Goal: Connect with others: Connect with other users

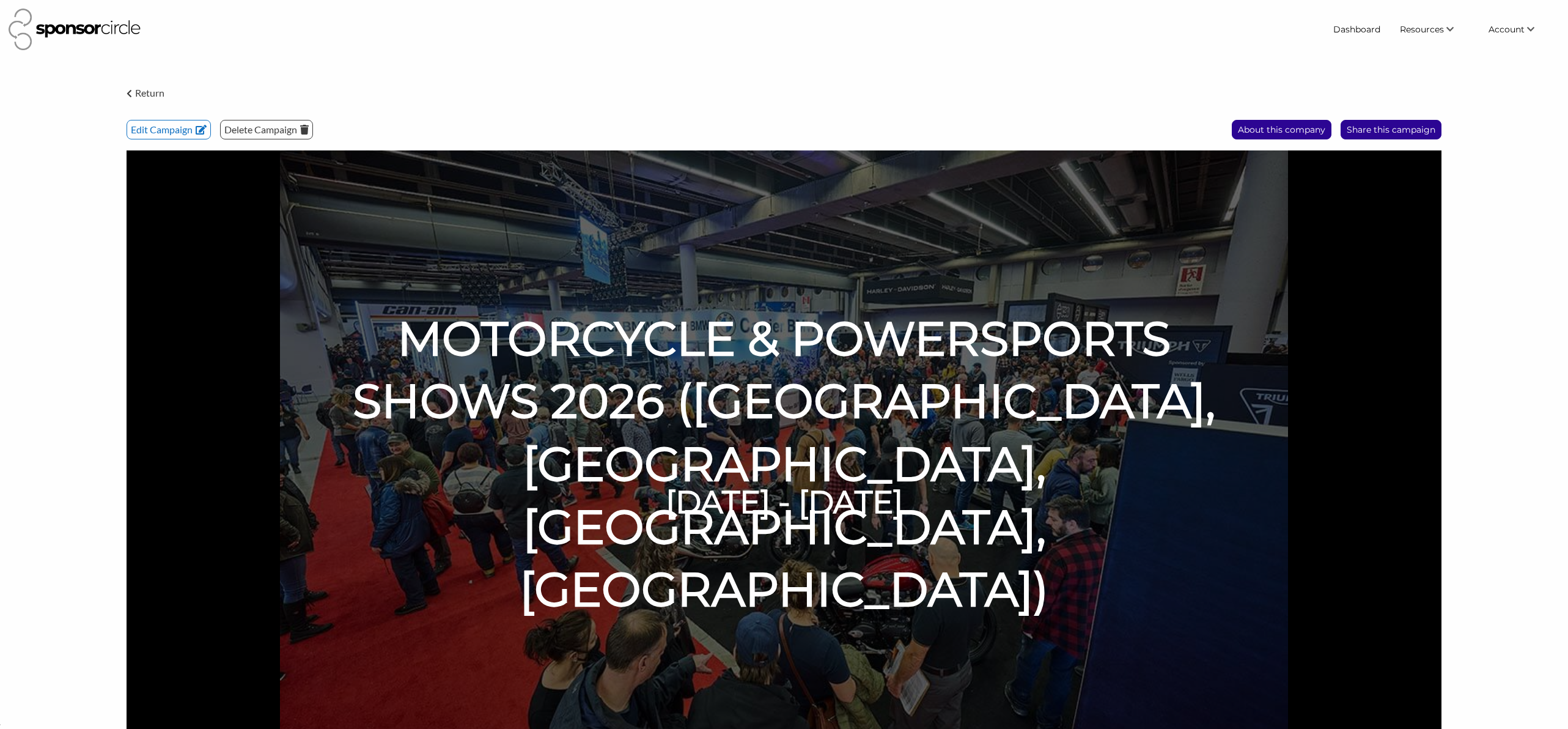
click at [143, 89] on p "Return" at bounding box center [149, 93] width 29 height 16
click at [120, 34] on img at bounding box center [74, 28] width 132 height 41
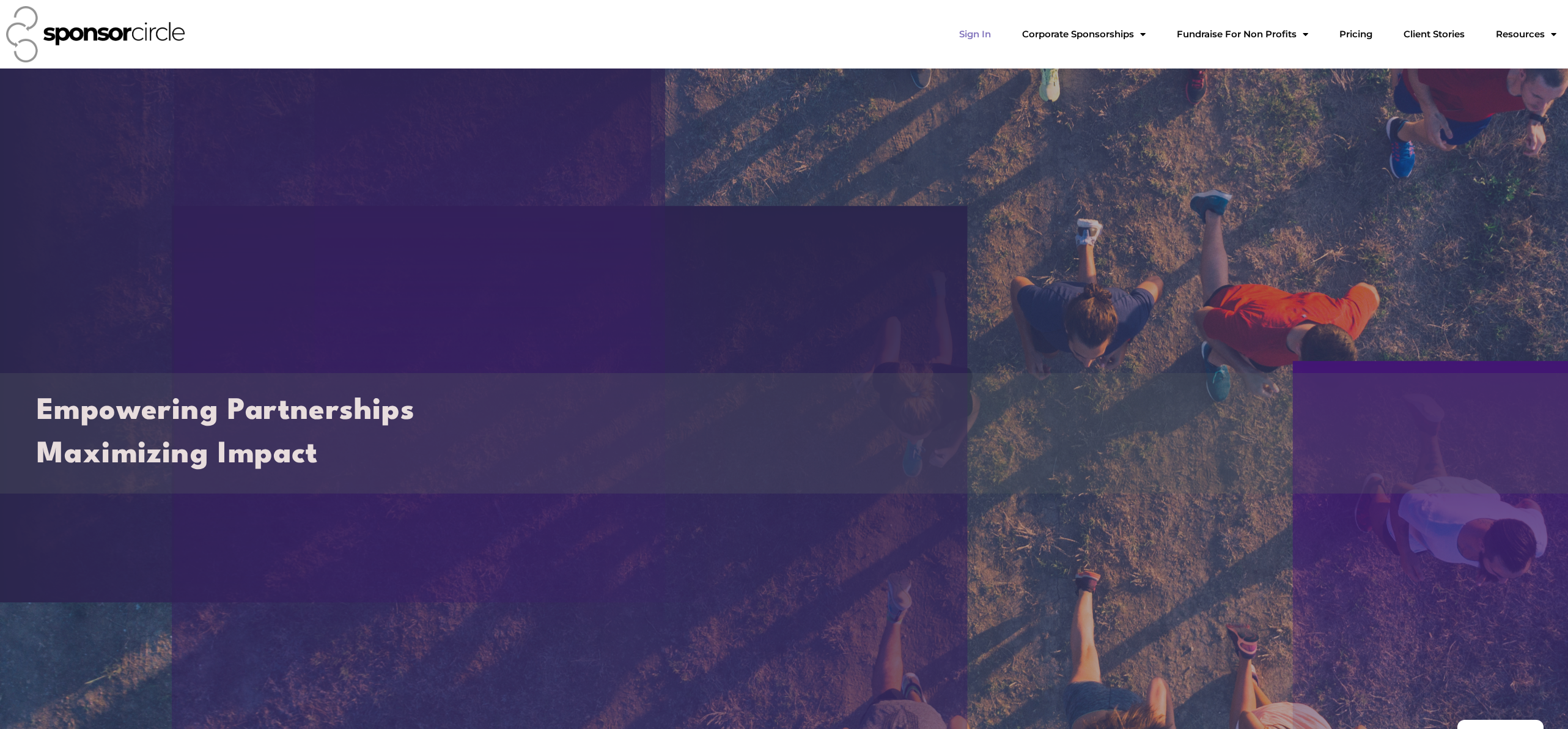
click at [1001, 30] on link "Sign In" at bounding box center [976, 34] width 51 height 25
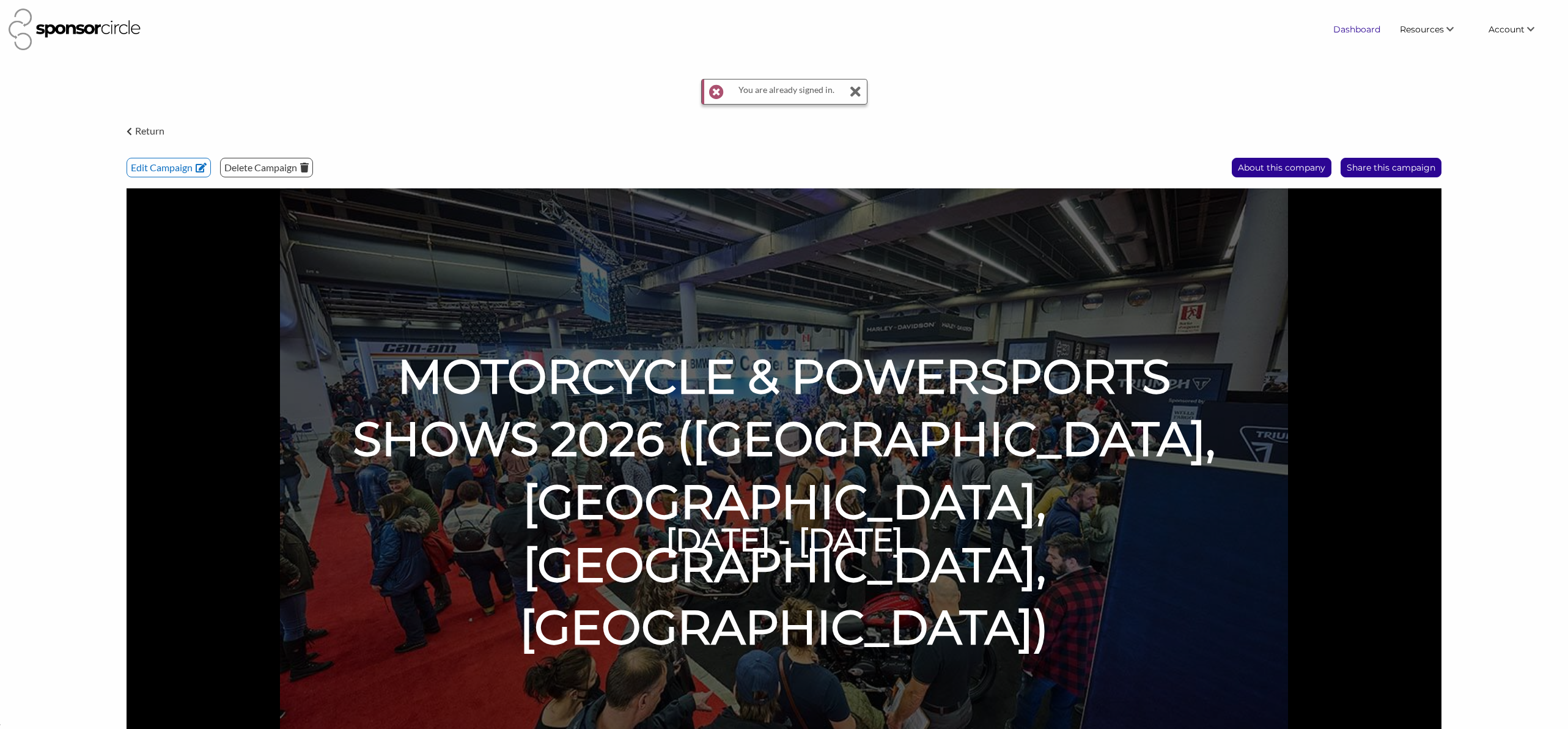
click at [1364, 32] on link "Dashboard" at bounding box center [1357, 29] width 67 height 22
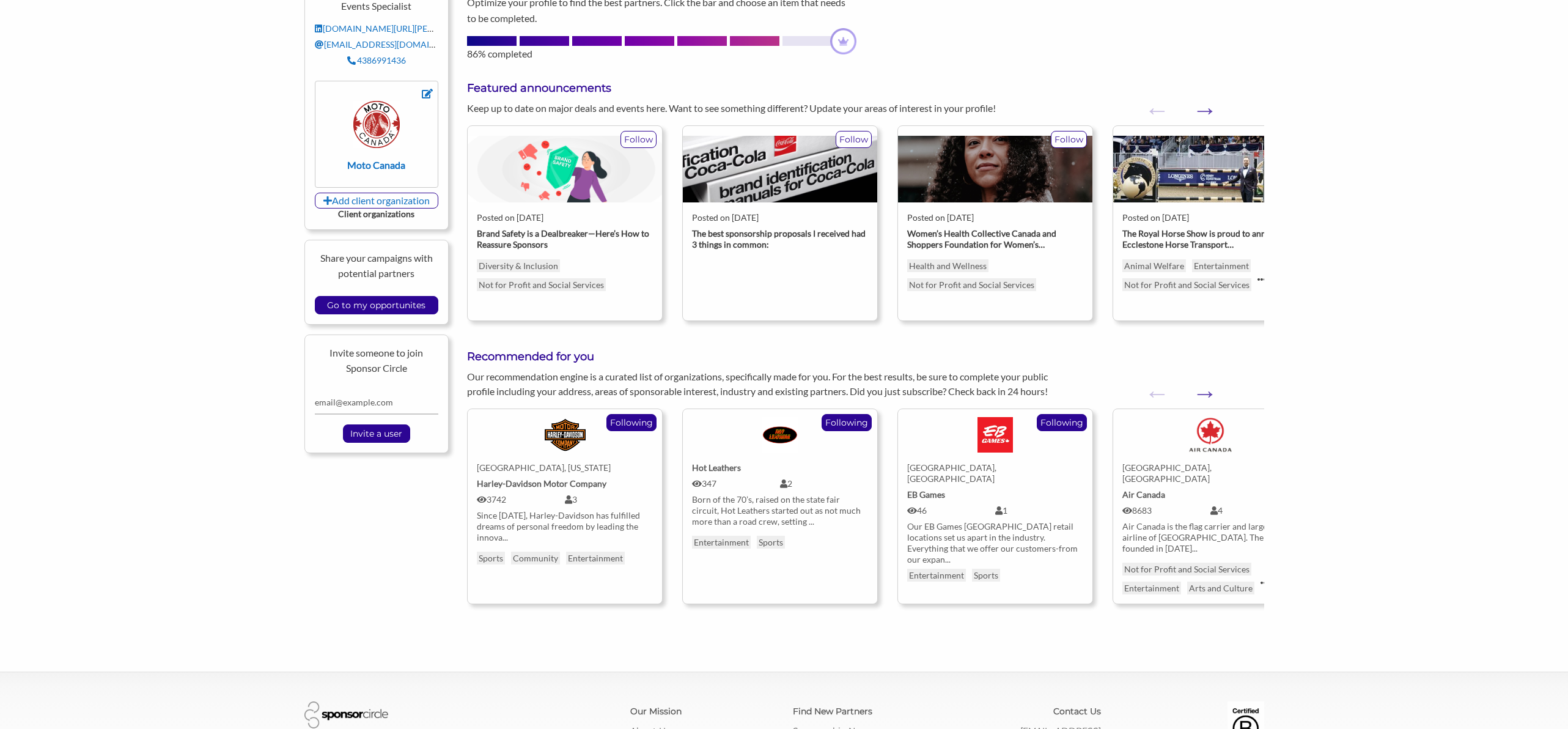
scroll to position [202, 0]
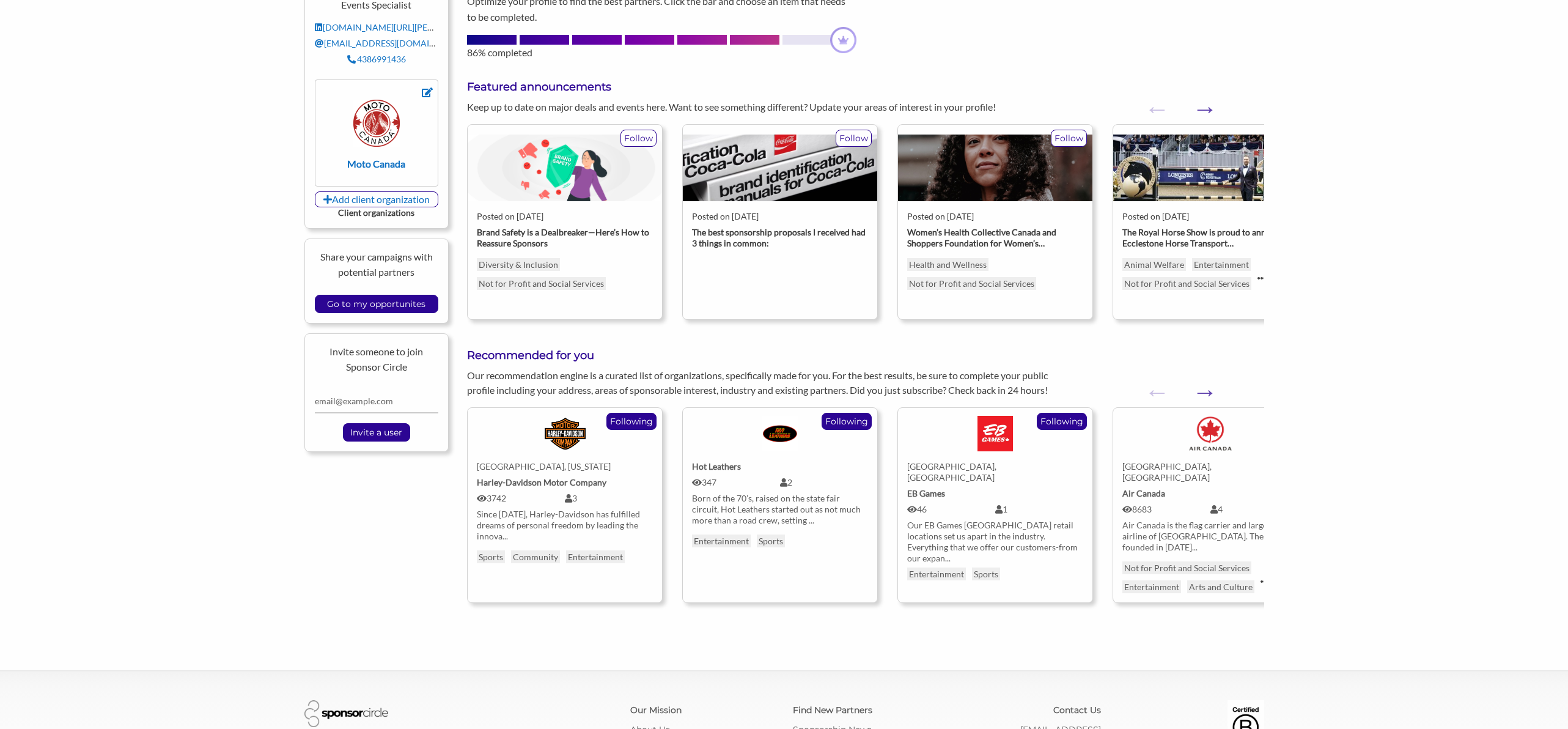
click at [1198, 466] on div "Markham, Ontario" at bounding box center [1210, 472] width 176 height 22
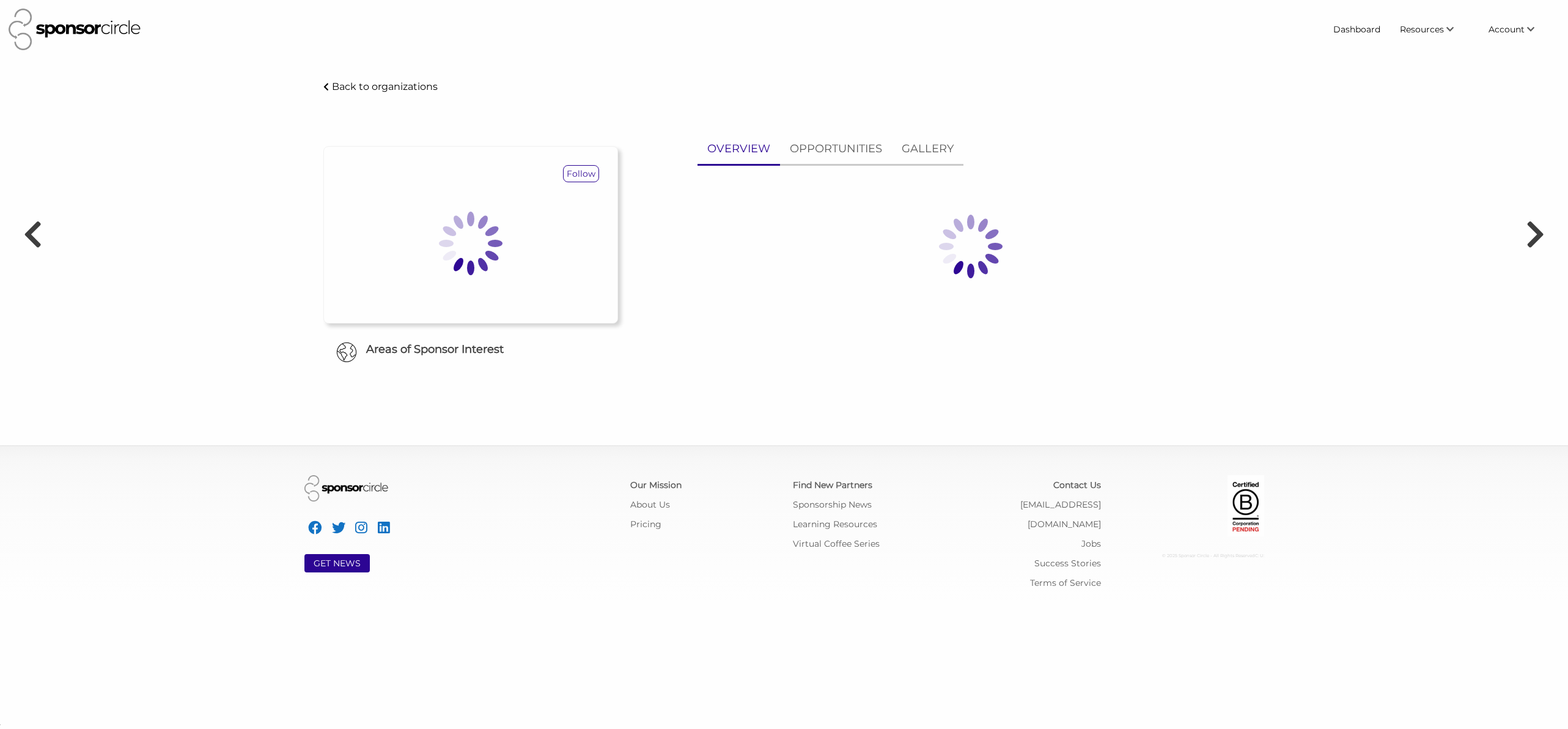
scroll to position [17768, 0]
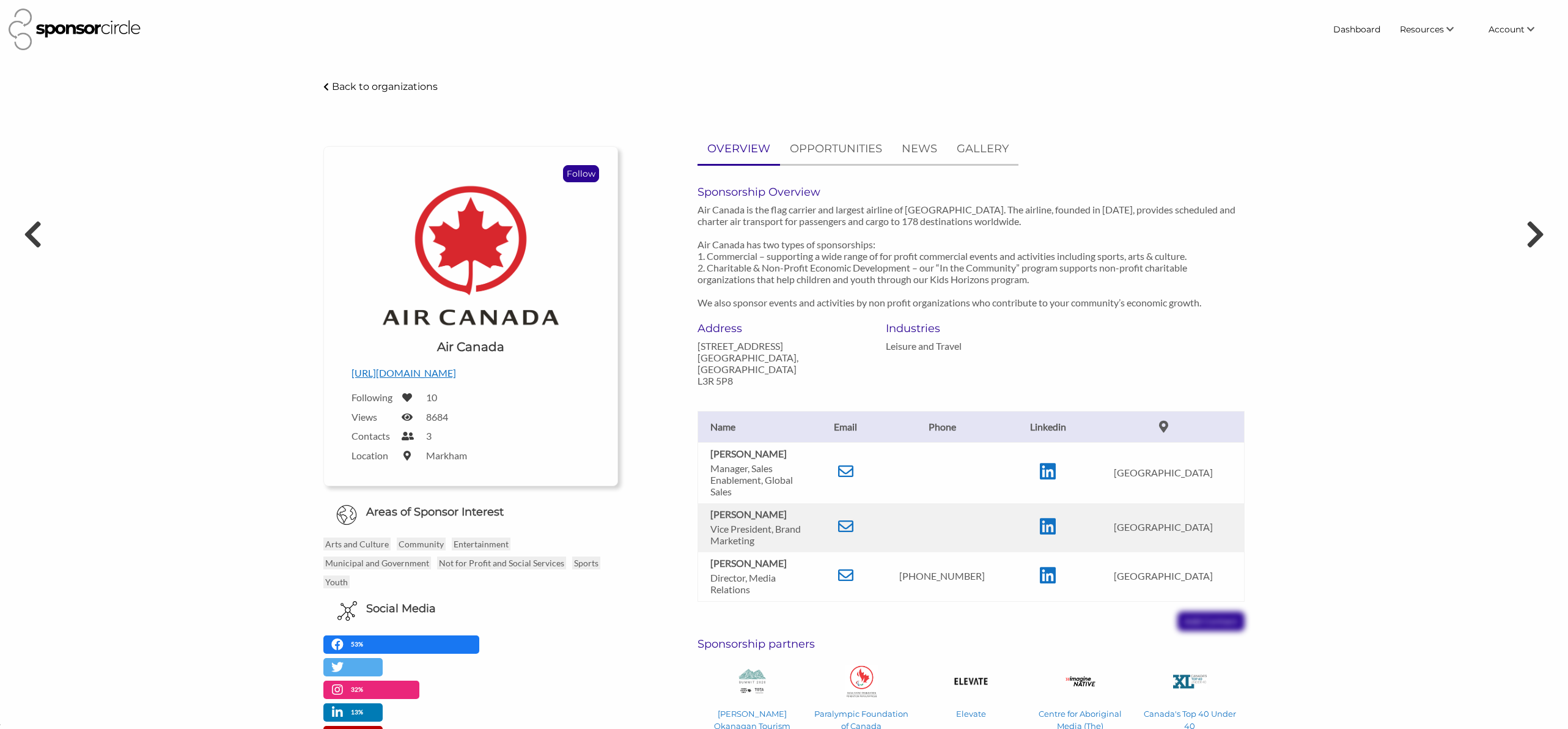
click at [588, 174] on p "Follow" at bounding box center [581, 173] width 35 height 16
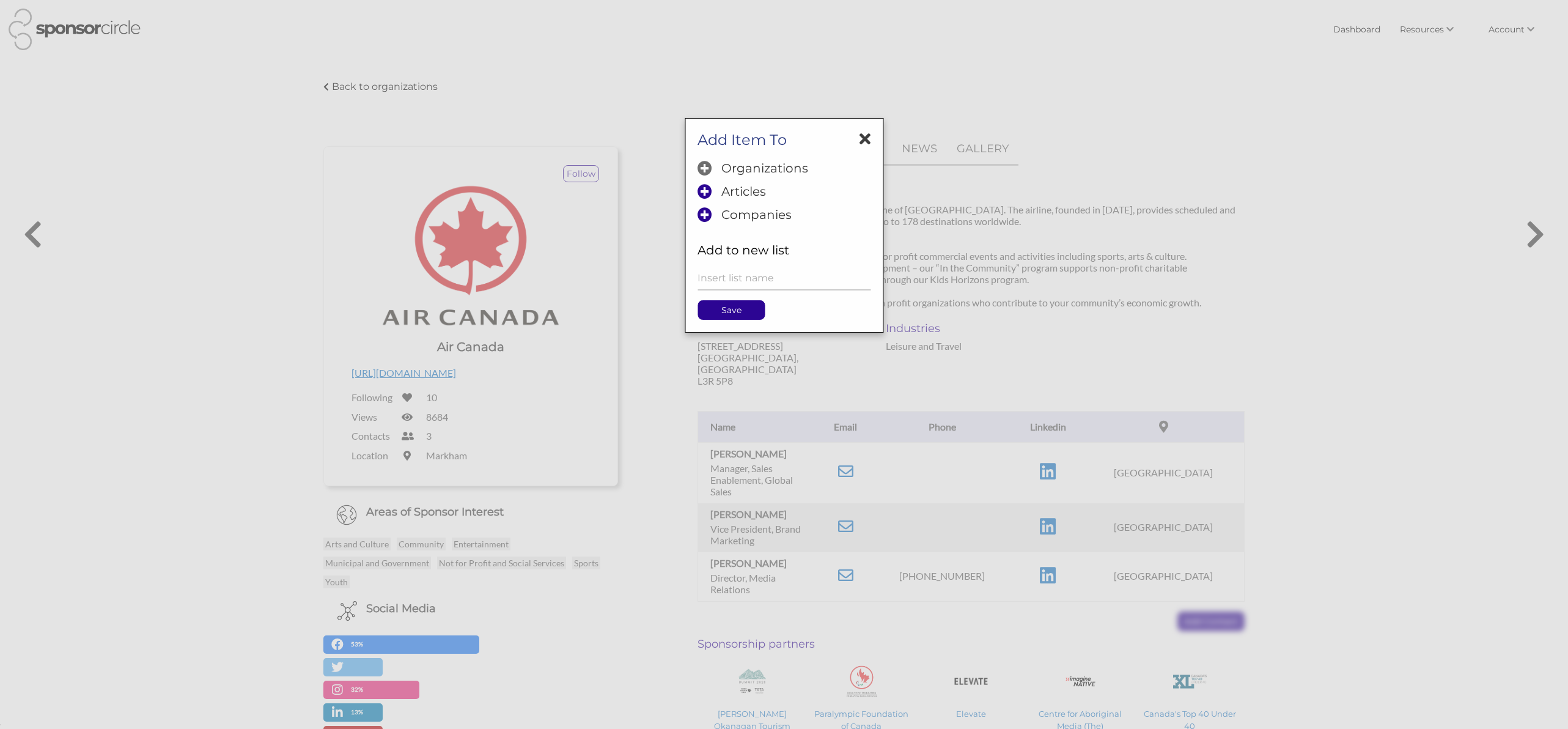
click at [785, 231] on p "Organizations" at bounding box center [765, 232] width 87 height 15
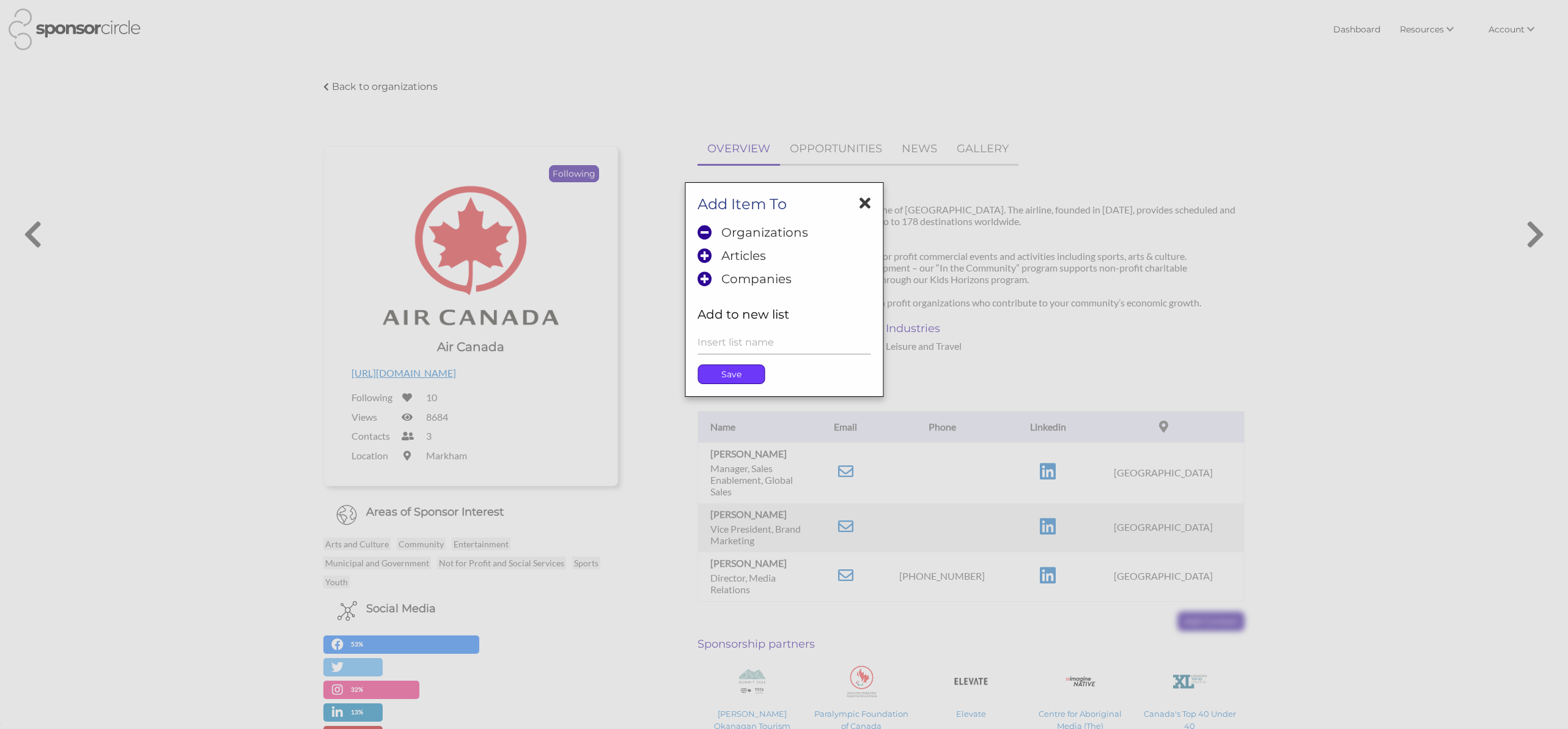
click at [734, 373] on p "Save" at bounding box center [732, 374] width 66 height 18
click at [864, 204] on icon at bounding box center [866, 203] width 11 height 16
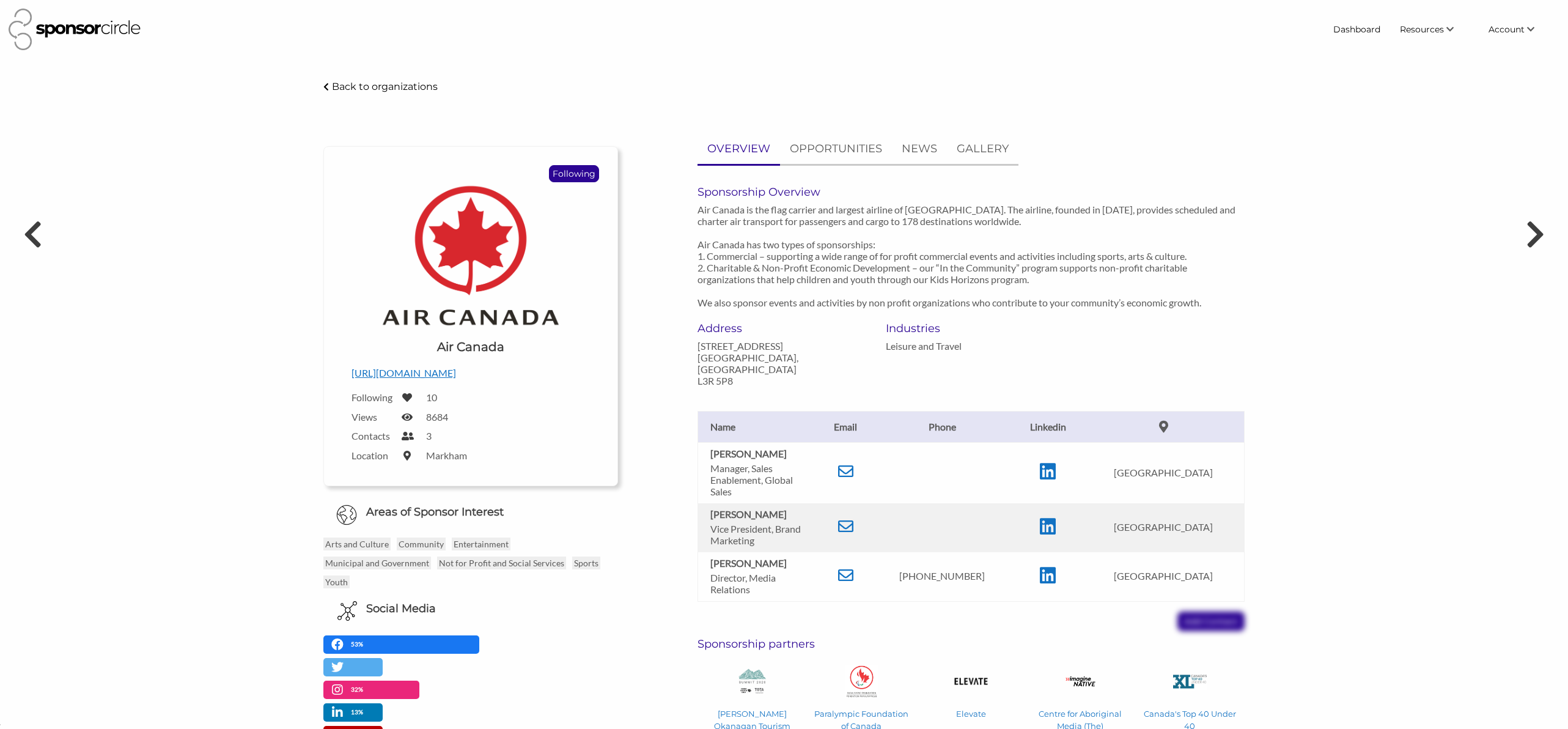
click at [1232, 618] on div "Mark S Sniderman Manager, Sales Enablement, Global Sales Email mark.sniderman@a…" at bounding box center [971, 508] width 566 height 245
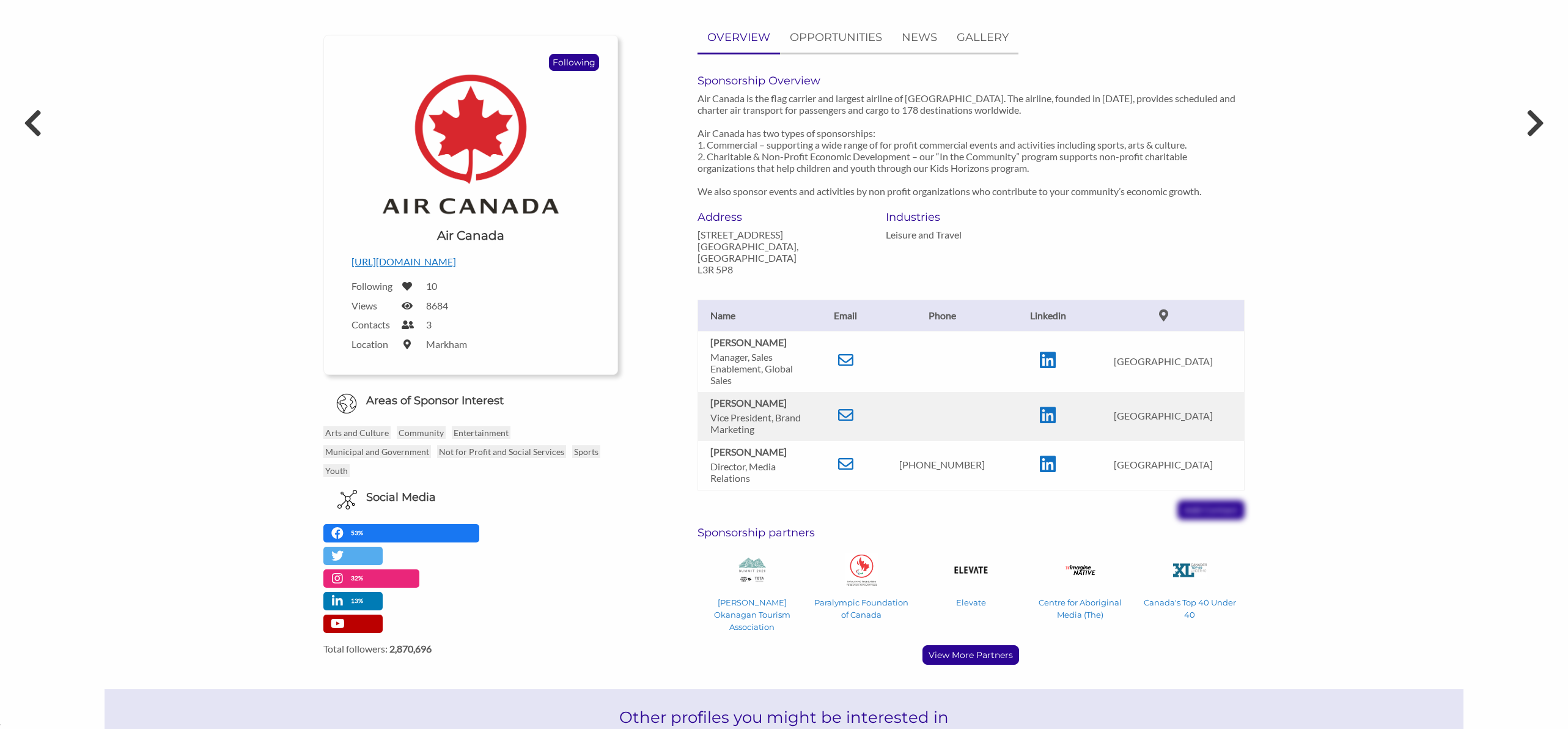
scroll to position [113, 0]
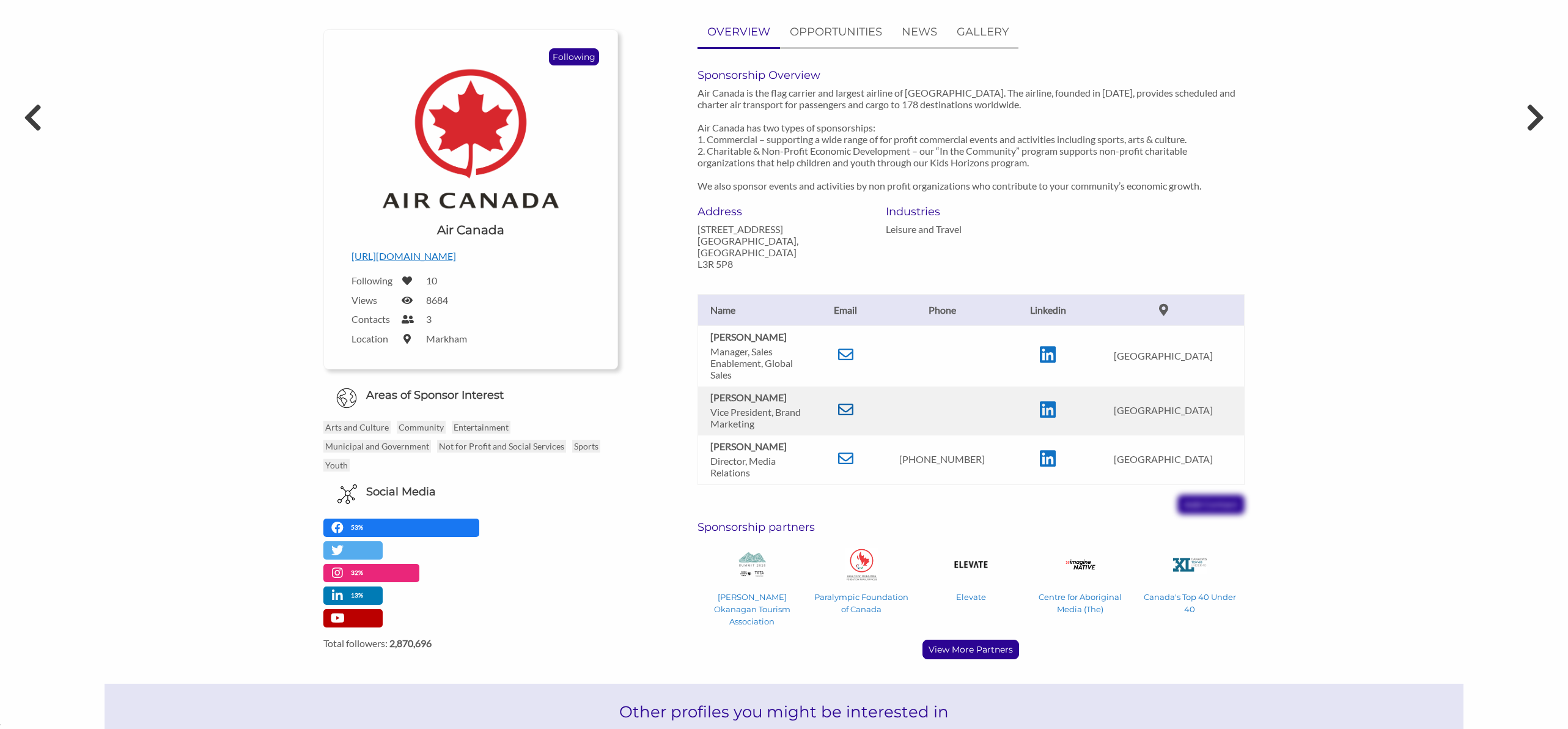
click at [858, 414] on td at bounding box center [845, 410] width 51 height 49
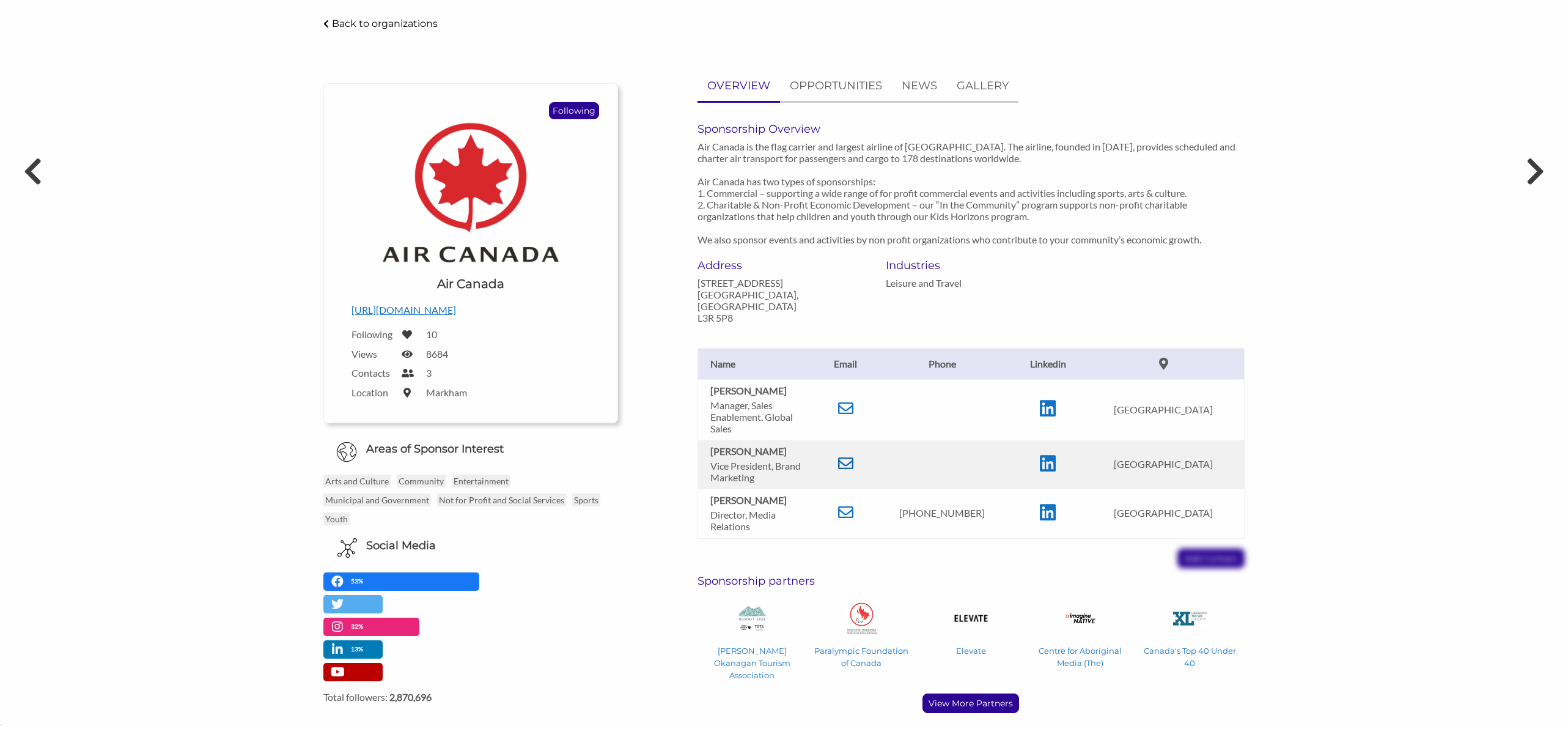
scroll to position [61, 0]
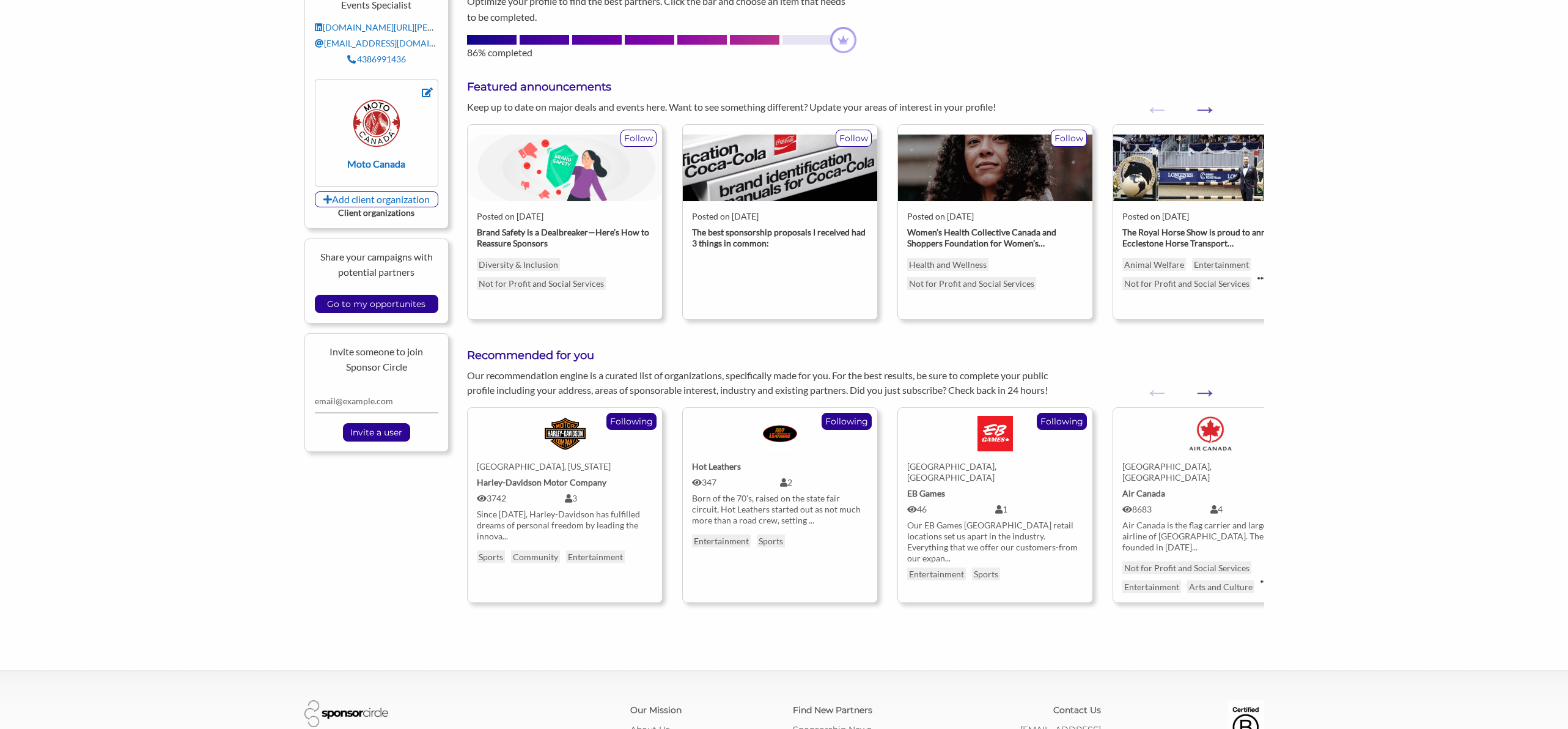
scroll to position [17768, 0]
click at [1205, 392] on button "Next" at bounding box center [1198, 385] width 12 height 12
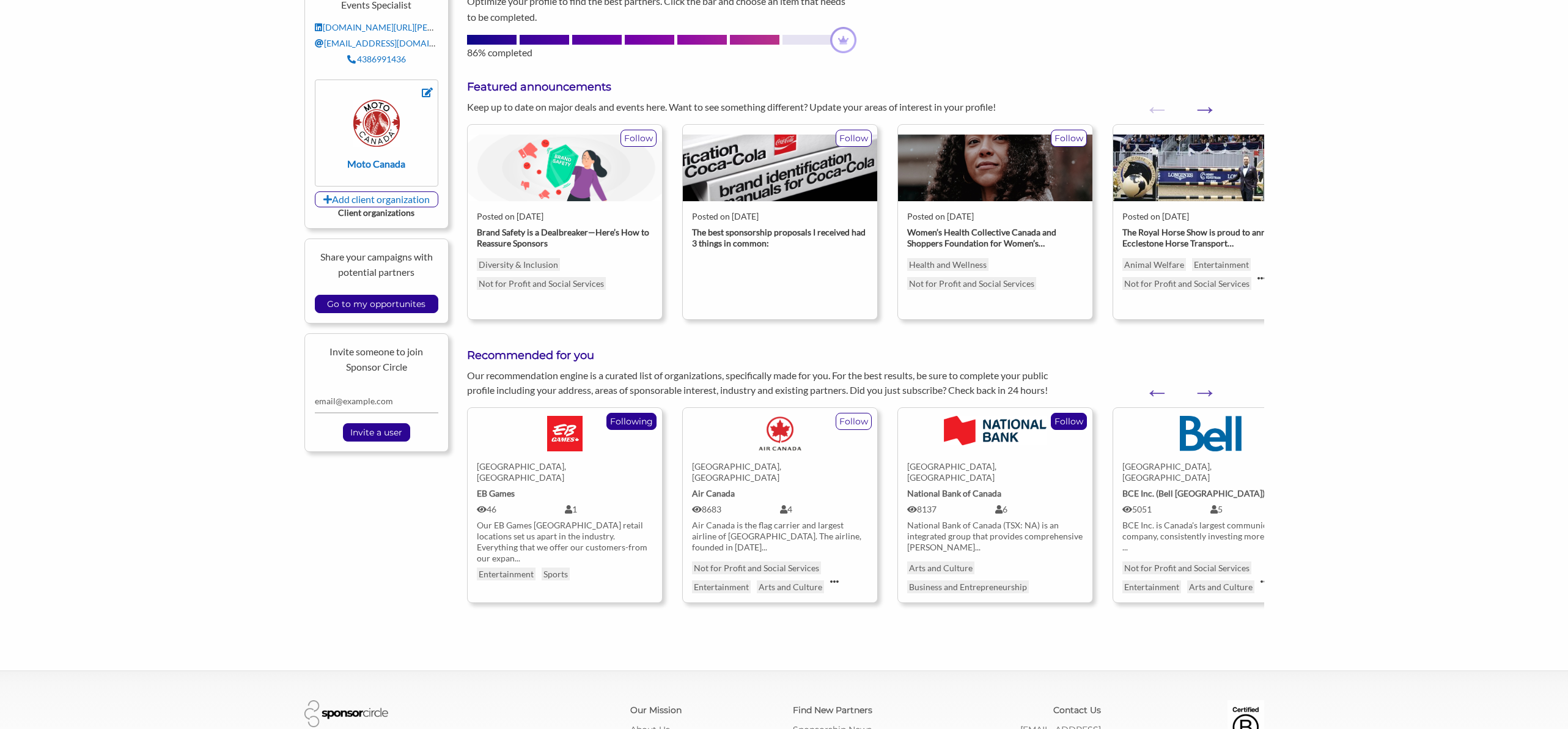
click at [1078, 416] on p "Follow" at bounding box center [1069, 421] width 35 height 16
click at [1205, 392] on button "Next" at bounding box center [1198, 385] width 12 height 12
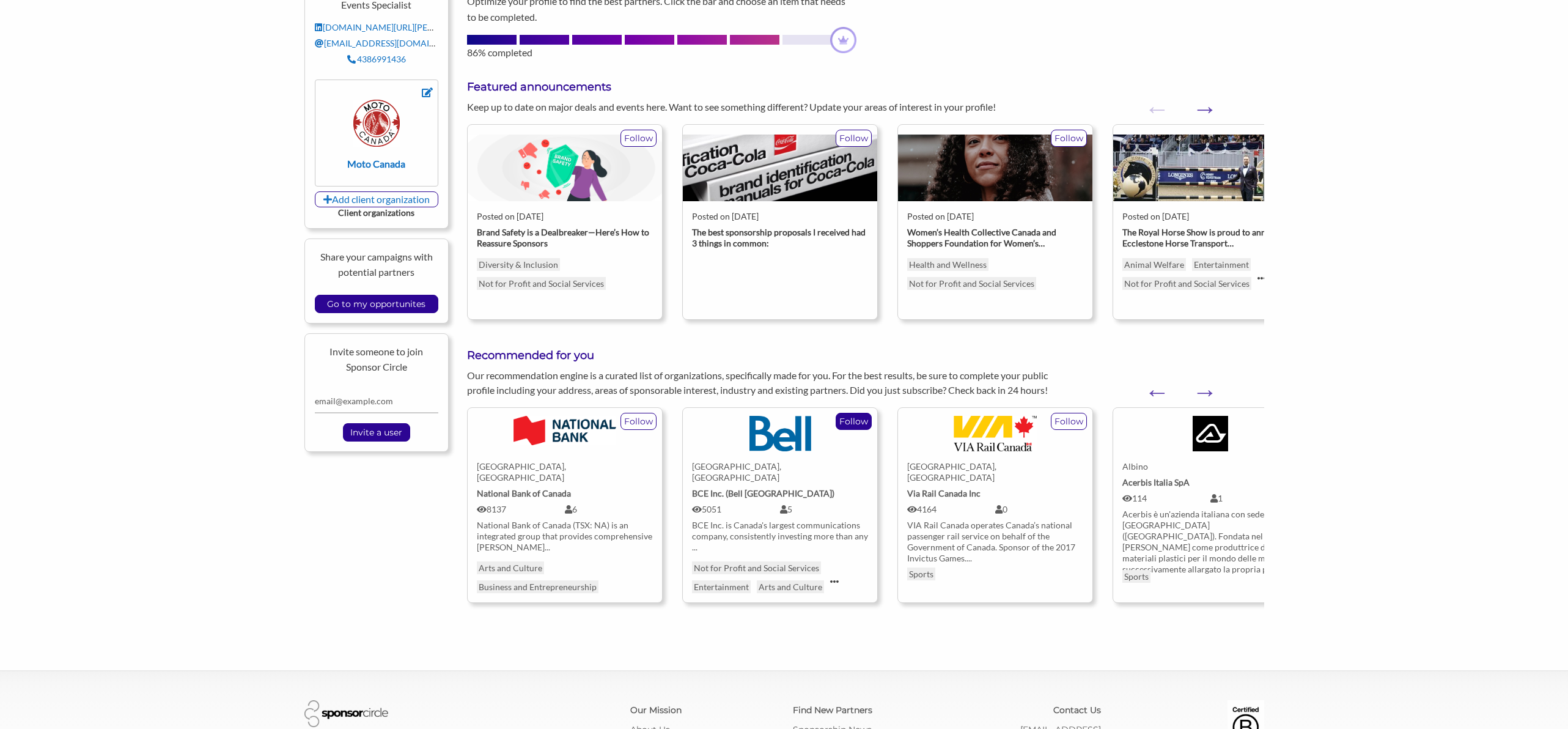
click at [860, 425] on p "Follow" at bounding box center [854, 421] width 35 height 16
click at [643, 417] on p "Follow" at bounding box center [638, 421] width 35 height 16
drag, startPoint x: 867, startPoint y: 424, endPoint x: 918, endPoint y: 425, distance: 51.0
click at [867, 424] on p "Follow" at bounding box center [854, 421] width 35 height 16
click at [1205, 392] on button "Next" at bounding box center [1198, 385] width 12 height 12
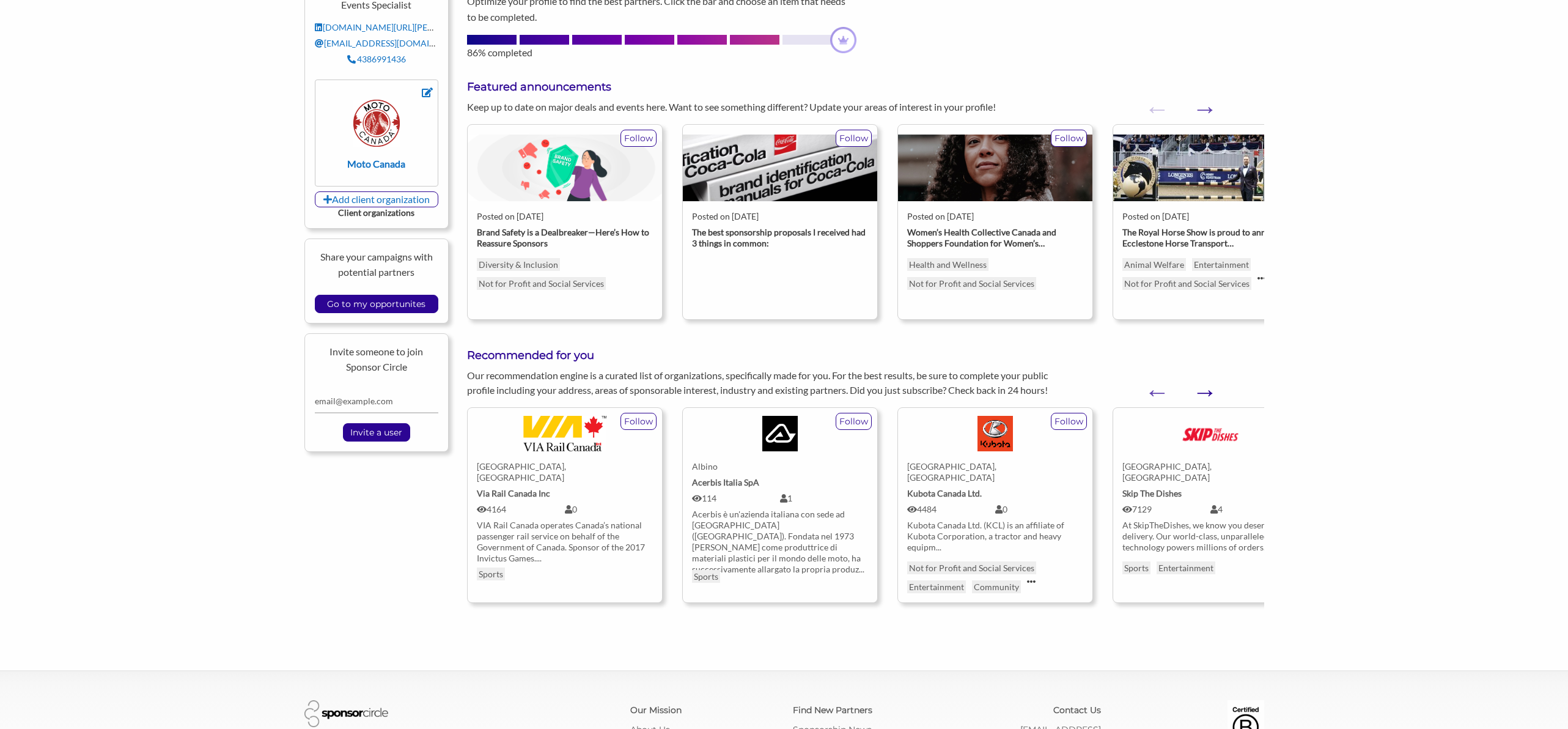
click at [1205, 392] on button "Next" at bounding box center [1198, 385] width 12 height 12
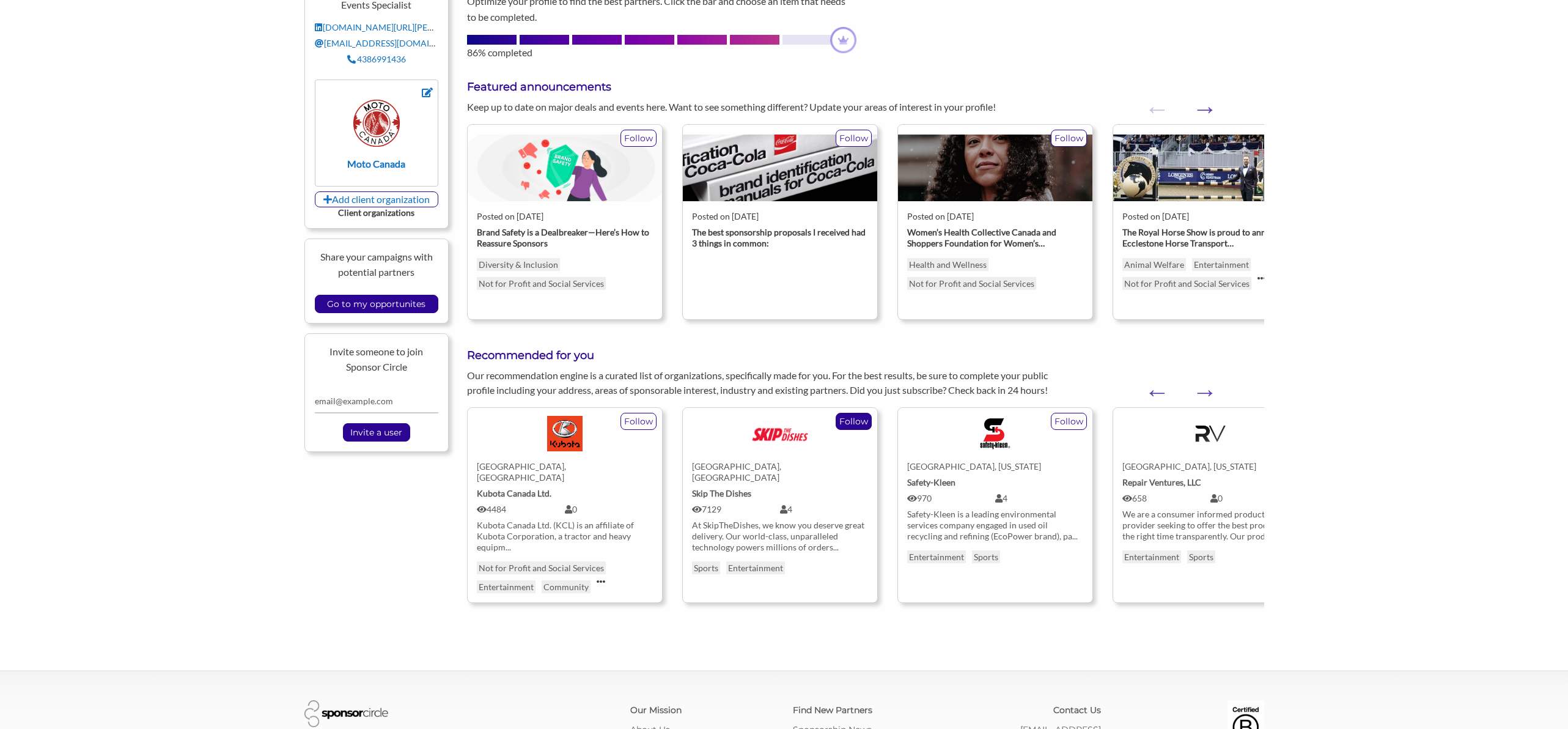
click at [849, 420] on p "Follow" at bounding box center [854, 421] width 35 height 16
click at [1205, 388] on button "Next" at bounding box center [1198, 385] width 12 height 12
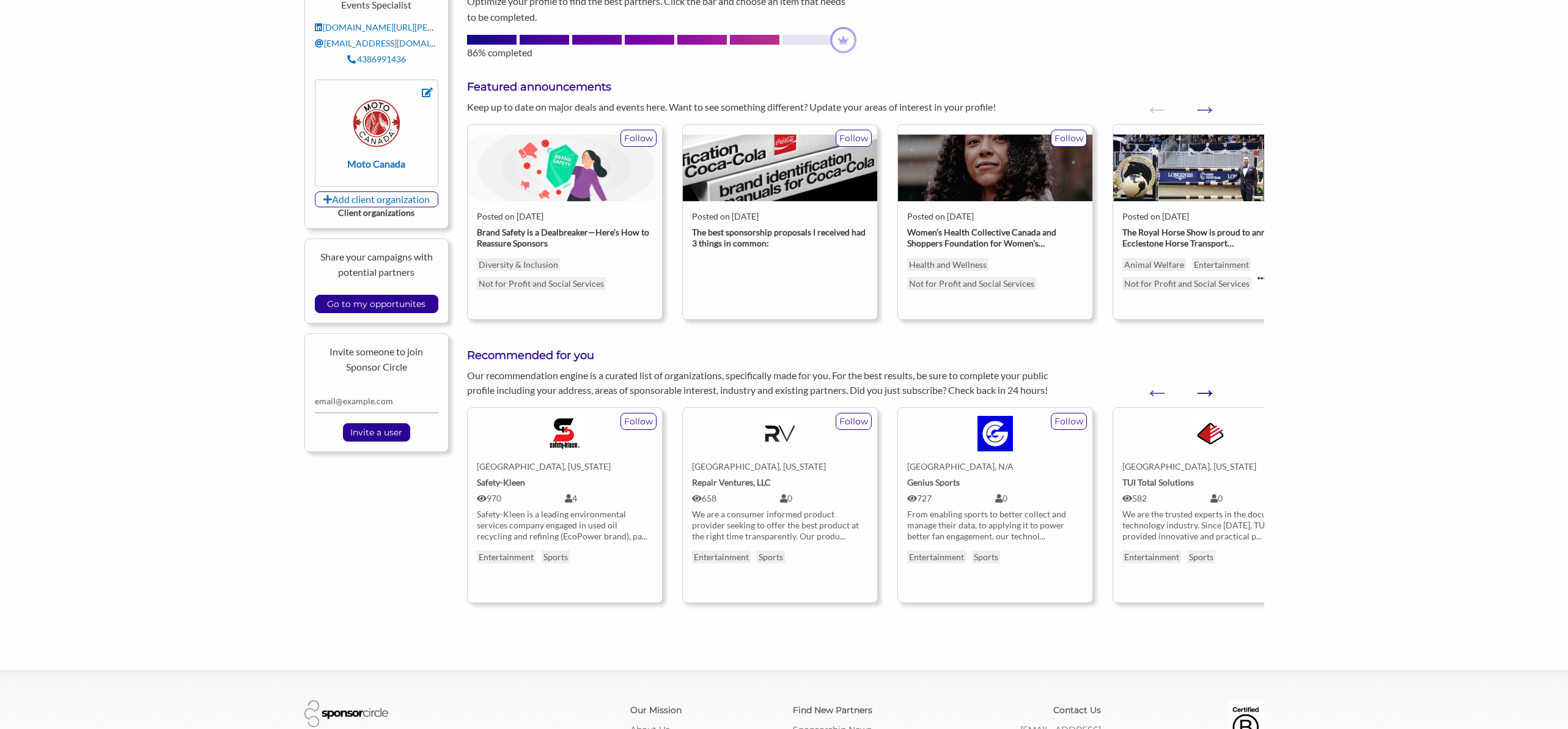
click at [1205, 388] on button "Next" at bounding box center [1198, 385] width 12 height 12
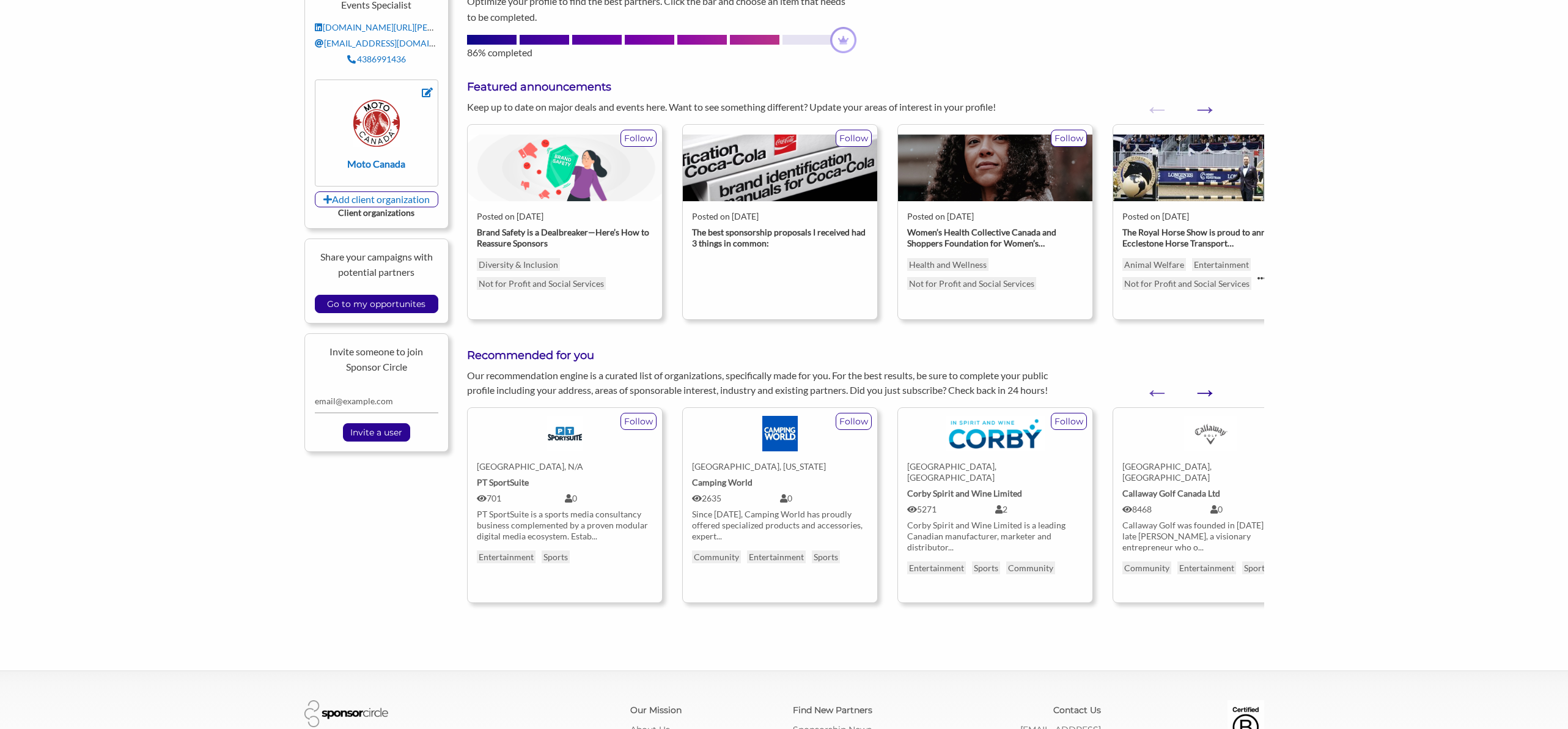
click at [1205, 388] on button "Next" at bounding box center [1198, 385] width 12 height 12
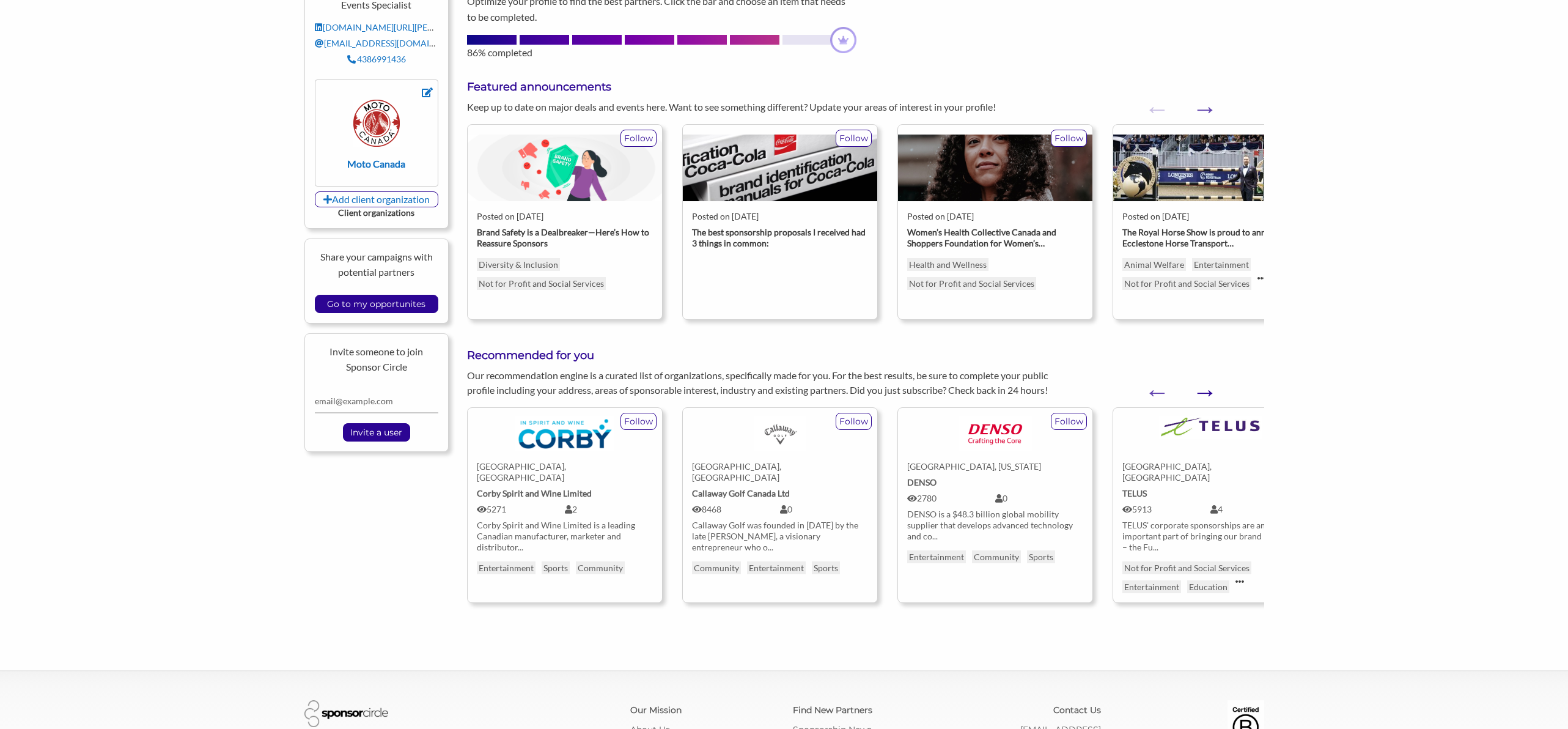
click at [1205, 388] on button "Next" at bounding box center [1198, 385] width 12 height 12
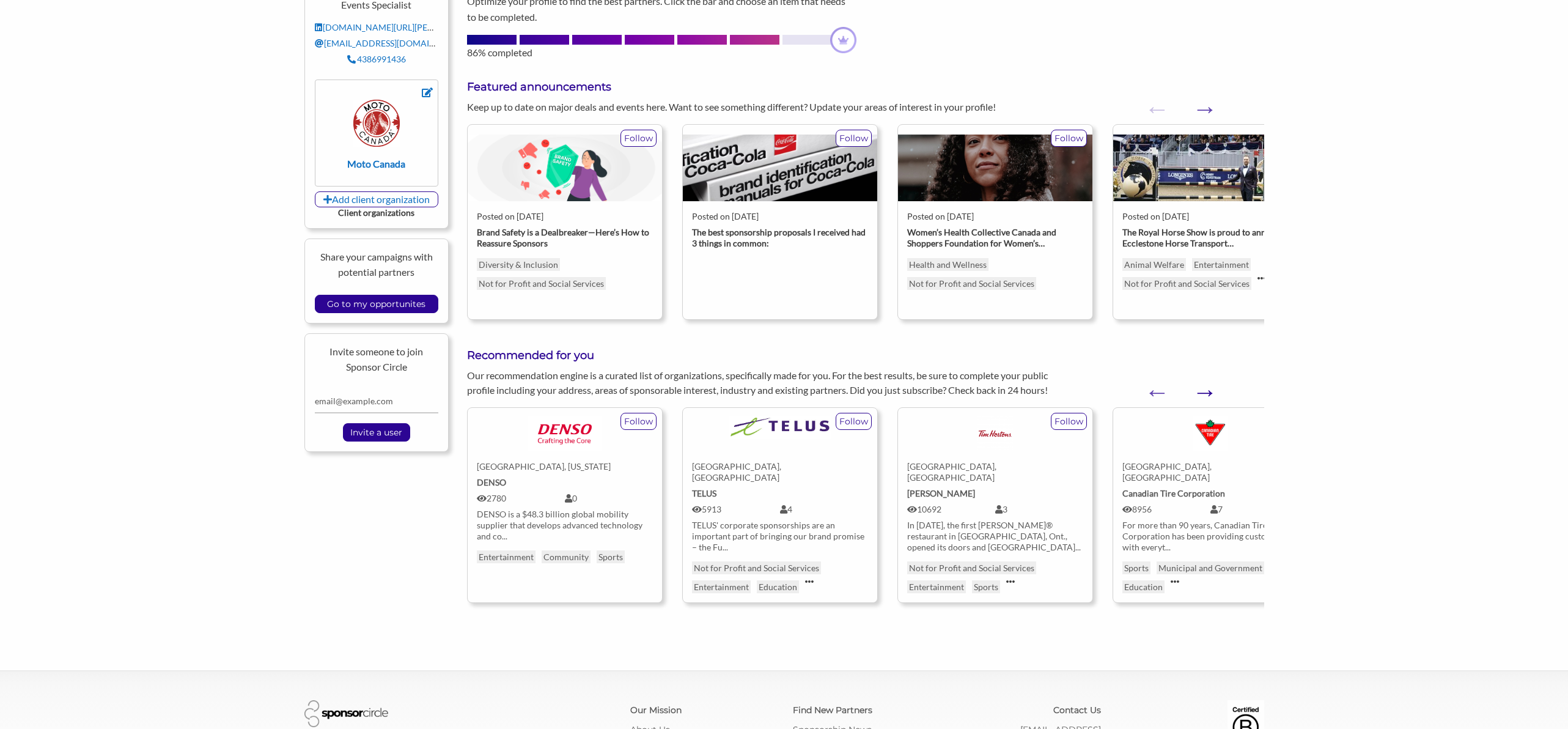
click at [1205, 388] on button "Next" at bounding box center [1198, 385] width 12 height 12
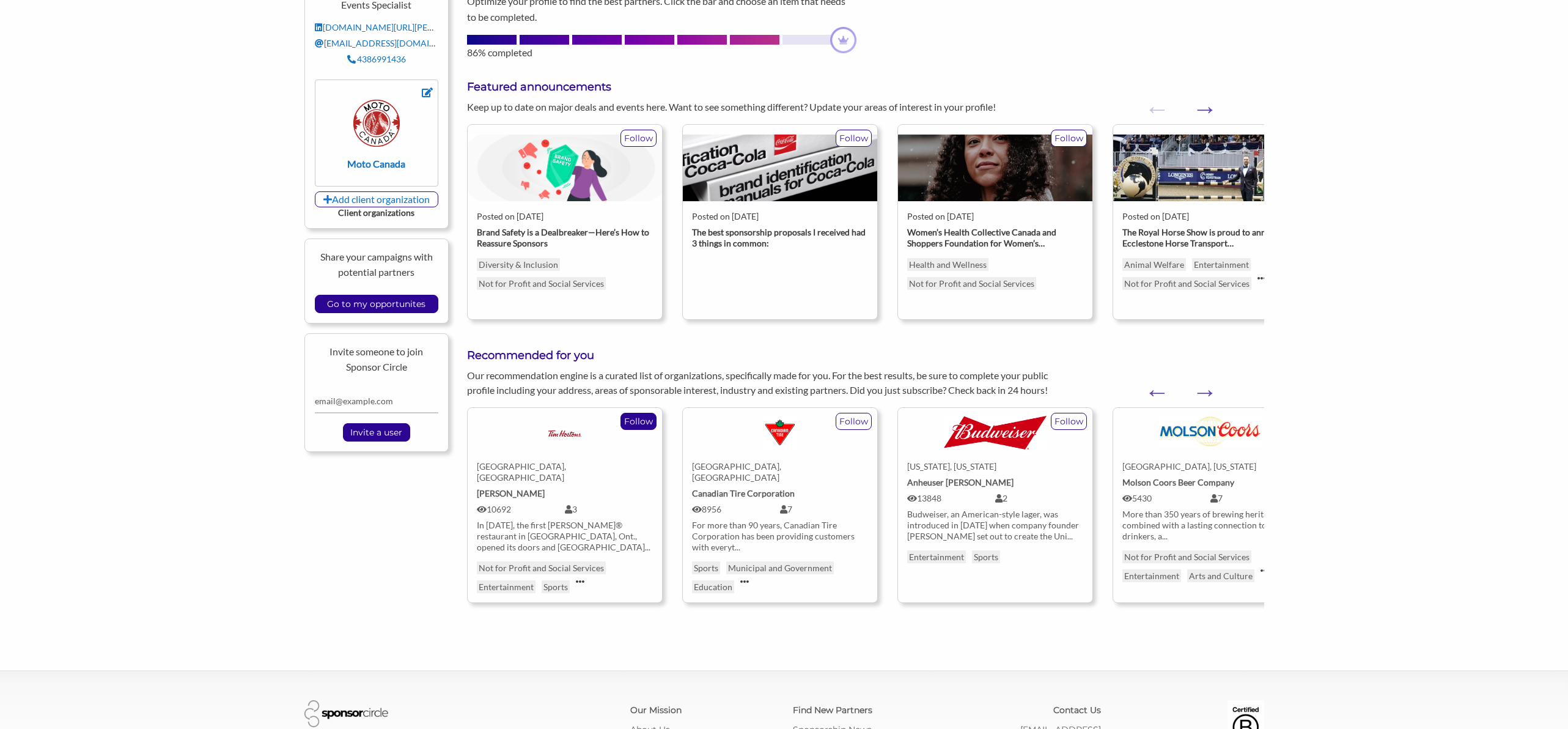
click at [636, 421] on p "Follow" at bounding box center [638, 421] width 35 height 16
click at [554, 436] on img at bounding box center [565, 433] width 36 height 36
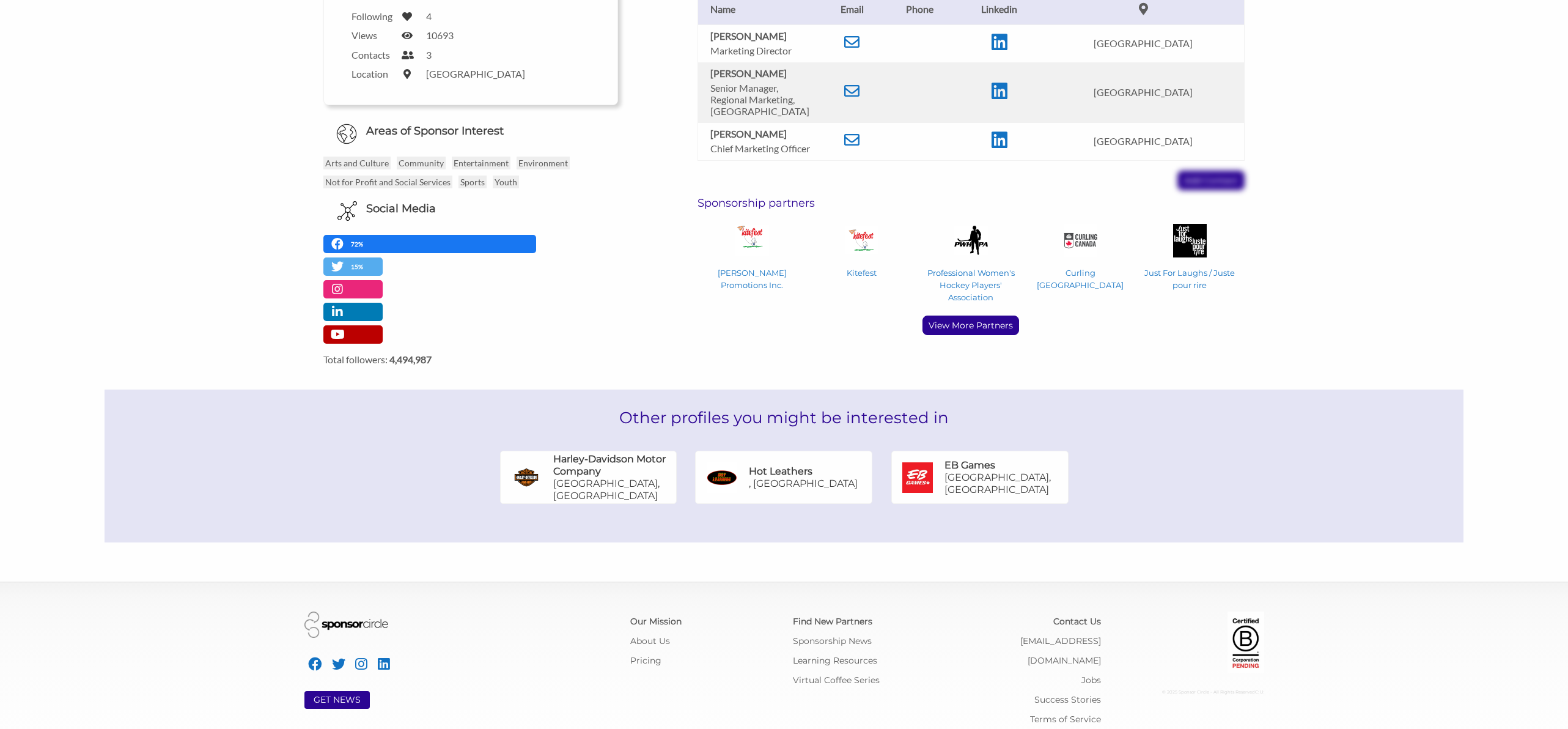
scroll to position [420, 0]
